Goal: Task Accomplishment & Management: Manage account settings

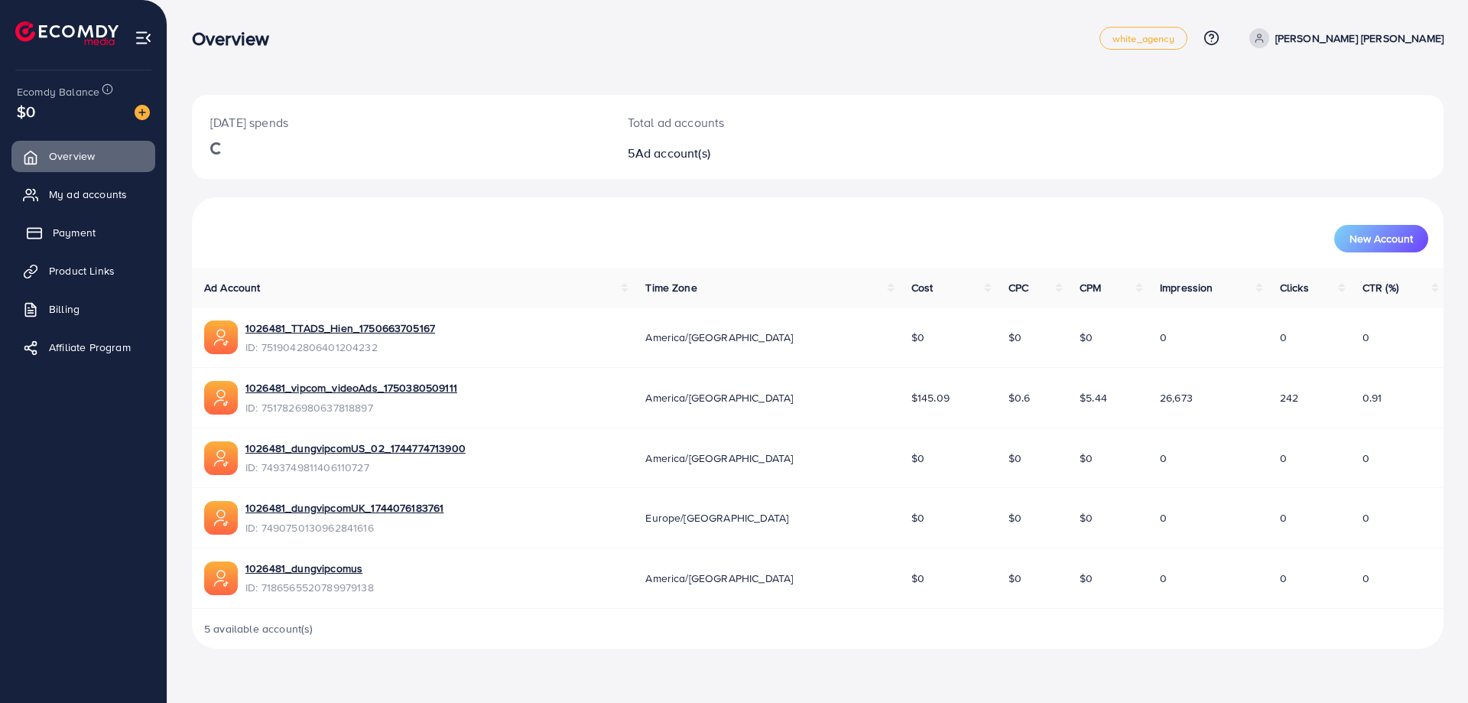
click at [87, 233] on span "Payment" at bounding box center [74, 232] width 43 height 15
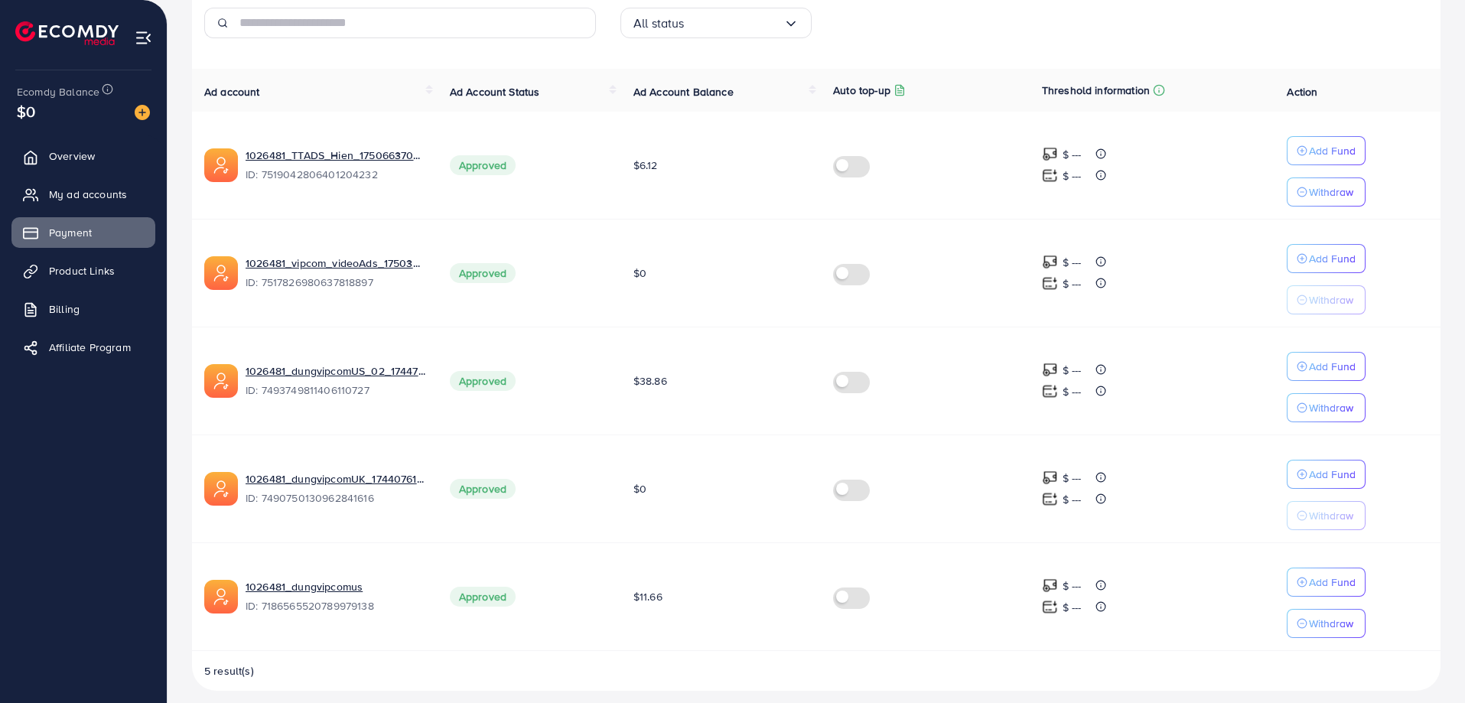
scroll to position [304, 0]
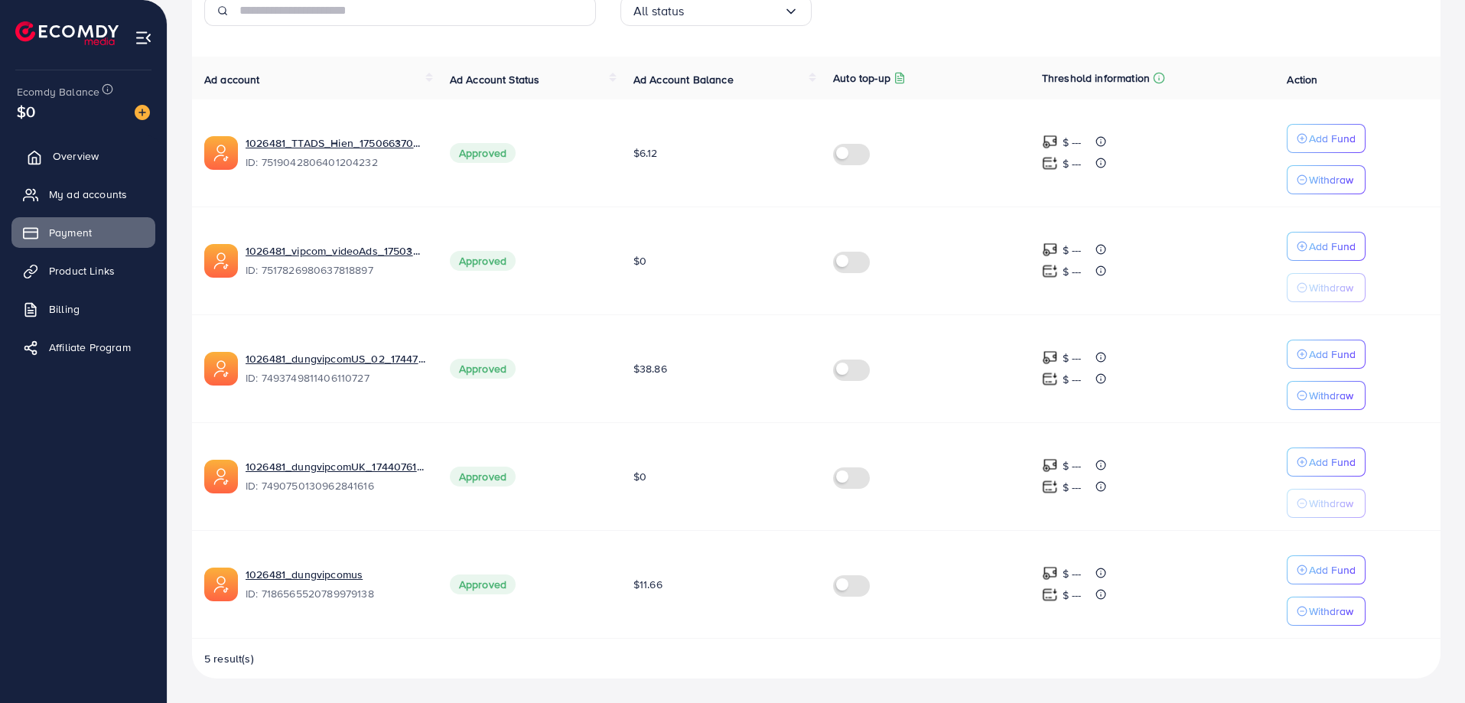
click at [64, 146] on link "Overview" at bounding box center [83, 156] width 144 height 31
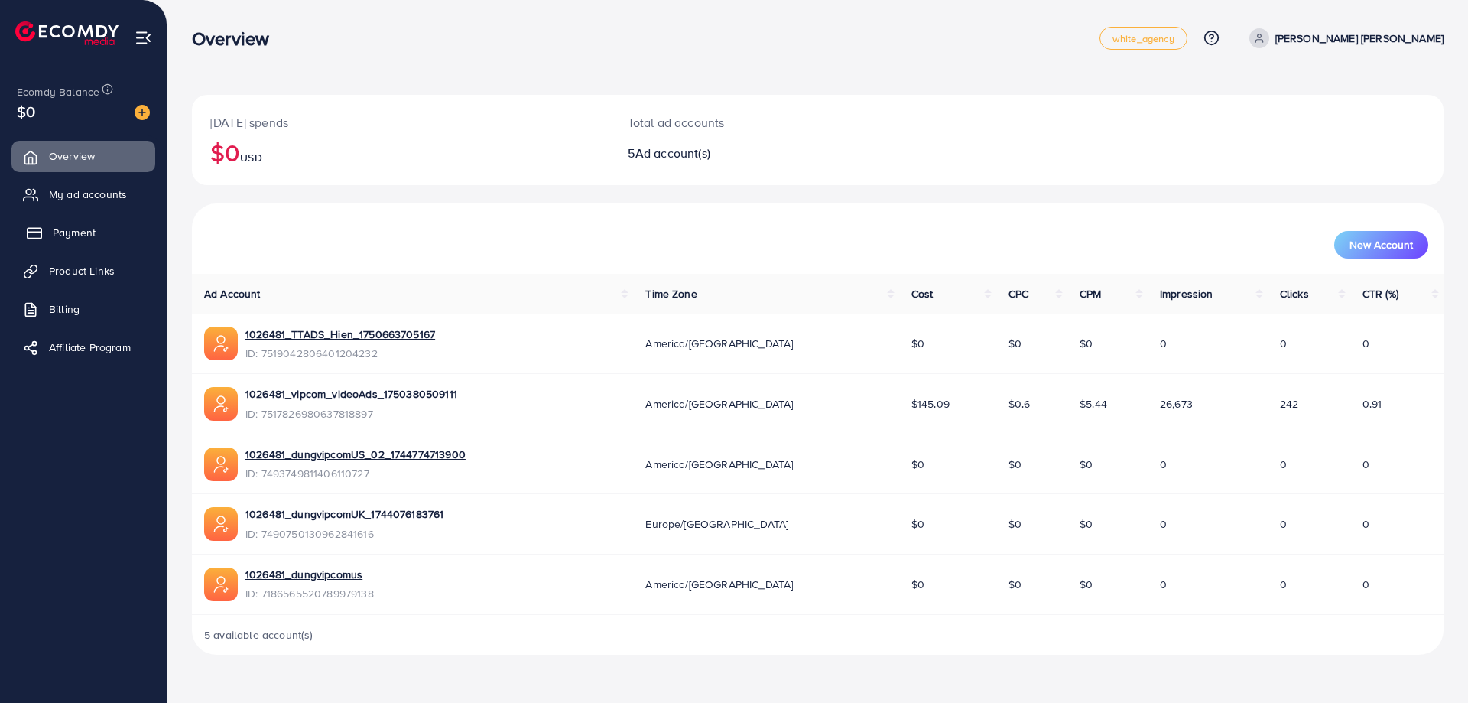
click at [91, 230] on span "Payment" at bounding box center [74, 232] width 43 height 15
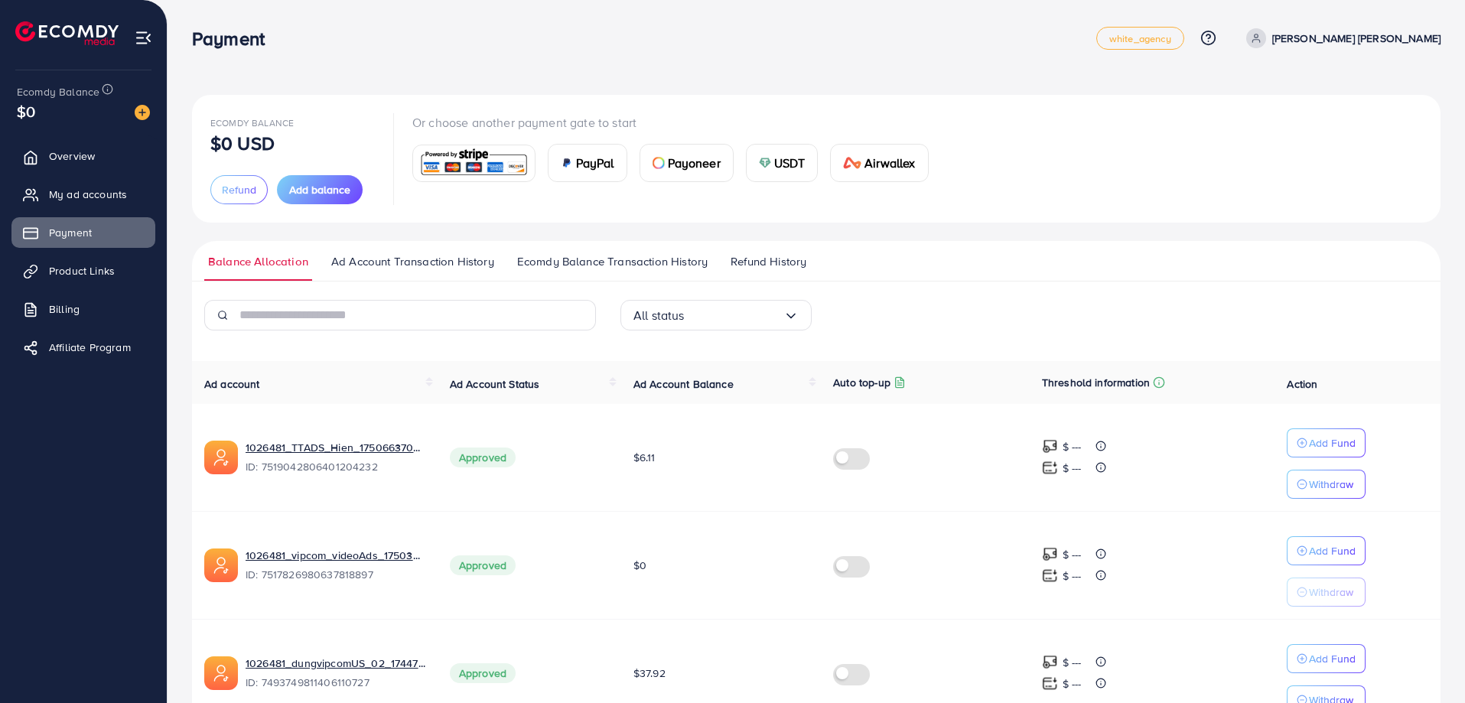
click at [890, 80] on div "Ecomdy Balance $0 USD Refund Add balance Or choose another payment gate to star…" at bounding box center [815, 503] width 1297 height 1007
click at [917, 60] on nav "Payment white_agency Help Center Contact Support Plans and Pricing Term and pol…" at bounding box center [816, 38] width 1248 height 54
click at [885, 64] on nav "Payment white_agency Help Center Contact Support Plans and Pricing Term and pol…" at bounding box center [816, 38] width 1248 height 54
